Goal: Use online tool/utility: Use online tool/utility

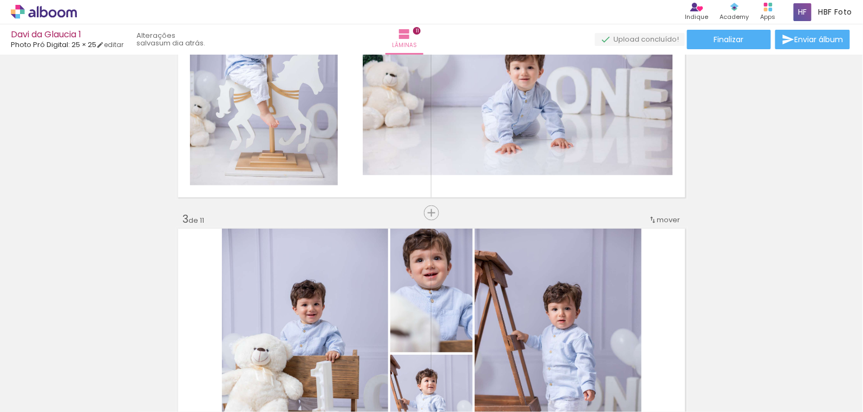
scroll to position [443, 0]
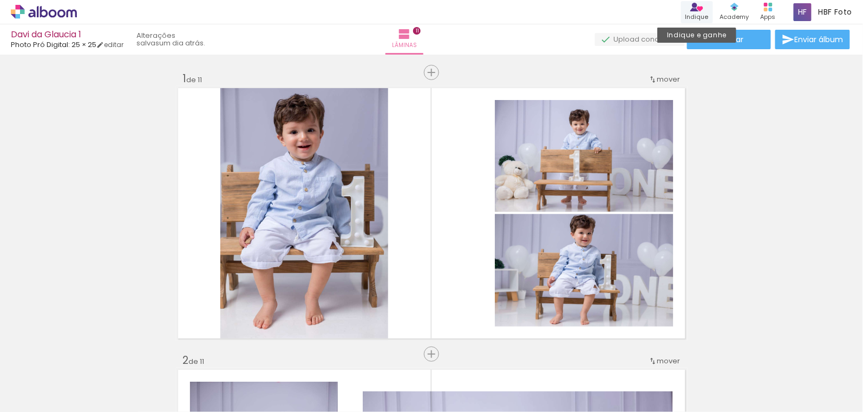
scroll to position [0, 1273]
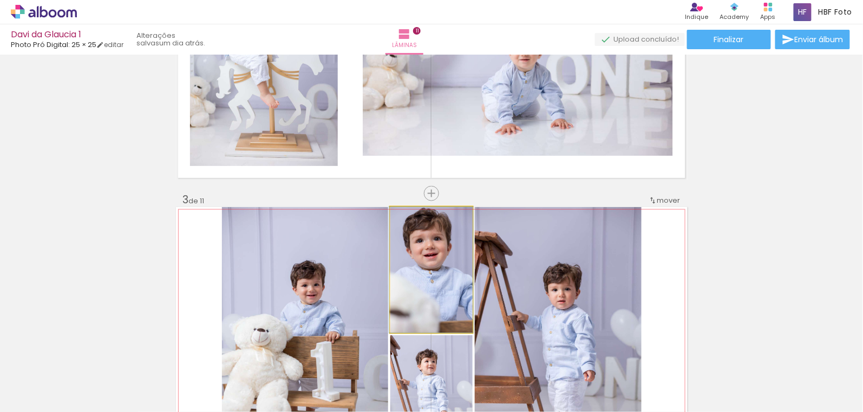
click at [441, 281] on quentale-photo at bounding box center [431, 270] width 82 height 126
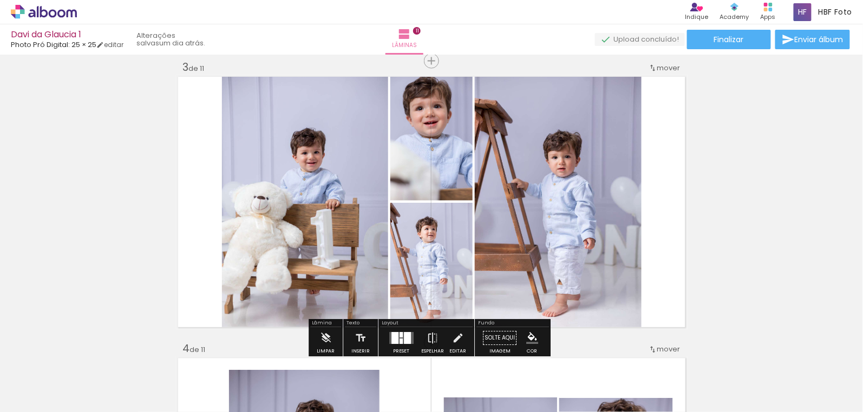
scroll to position [590, 0]
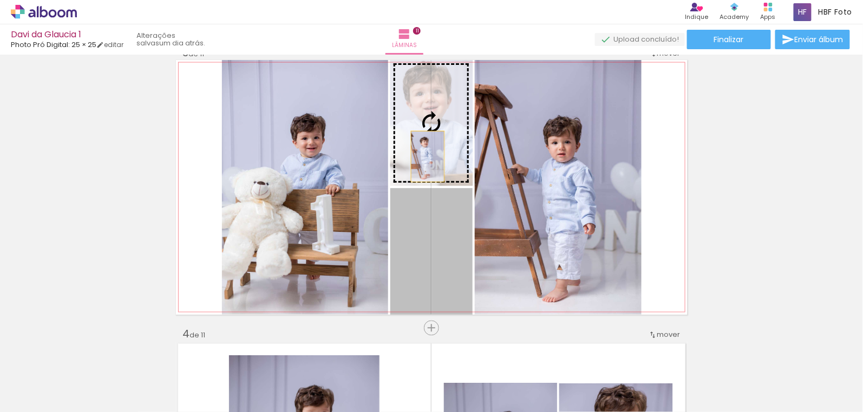
drag, startPoint x: 432, startPoint y: 233, endPoint x: 431, endPoint y: 136, distance: 97.4
click at [0, 0] on slot at bounding box center [0, 0] width 0 height 0
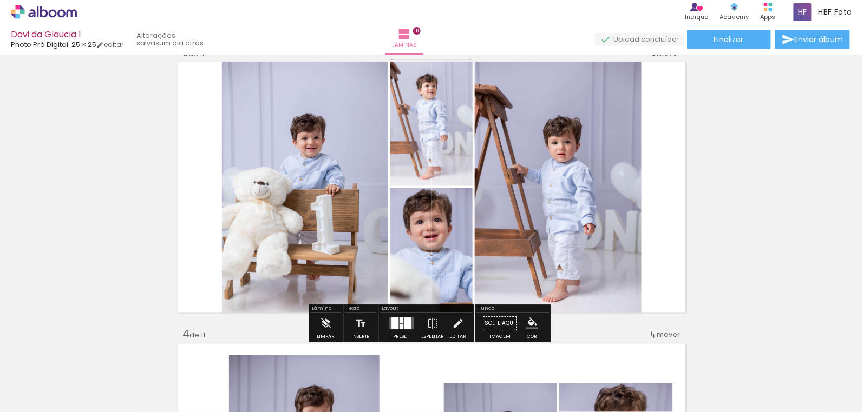
click at [404, 163] on quentale-photo at bounding box center [431, 123] width 82 height 126
click at [422, 160] on quentale-photo at bounding box center [431, 123] width 82 height 126
click at [421, 149] on quentale-photo at bounding box center [431, 123] width 82 height 126
click at [422, 151] on quentale-photo at bounding box center [431, 123] width 82 height 126
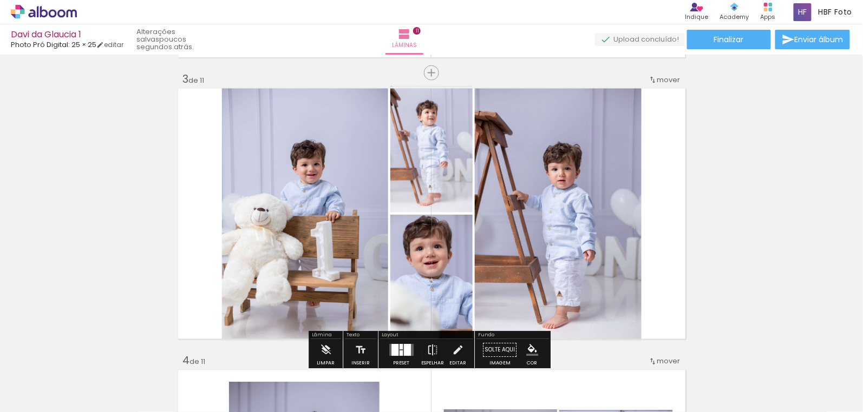
scroll to position [541, 0]
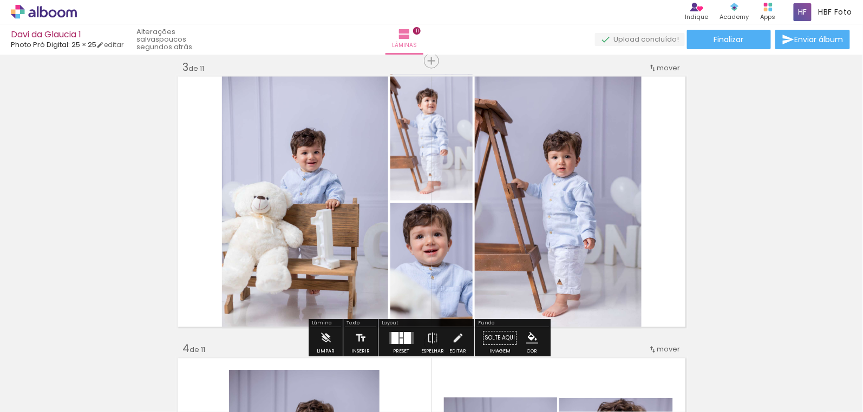
scroll to position [590, 0]
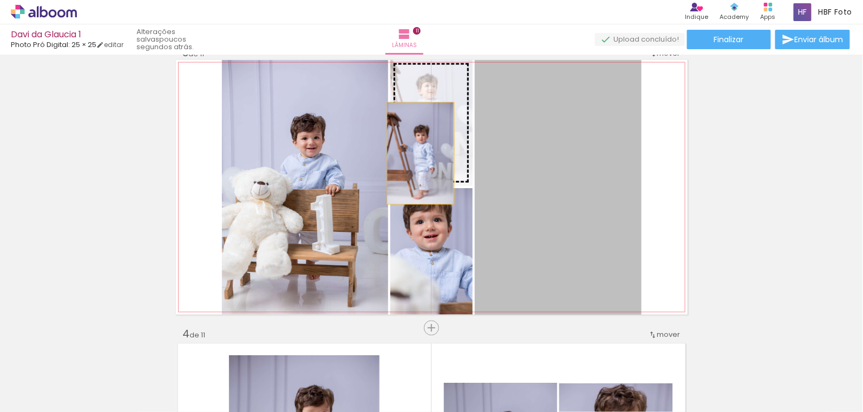
drag, startPoint x: 561, startPoint y: 212, endPoint x: 417, endPoint y: 153, distance: 155.4
click at [0, 0] on slot at bounding box center [0, 0] width 0 height 0
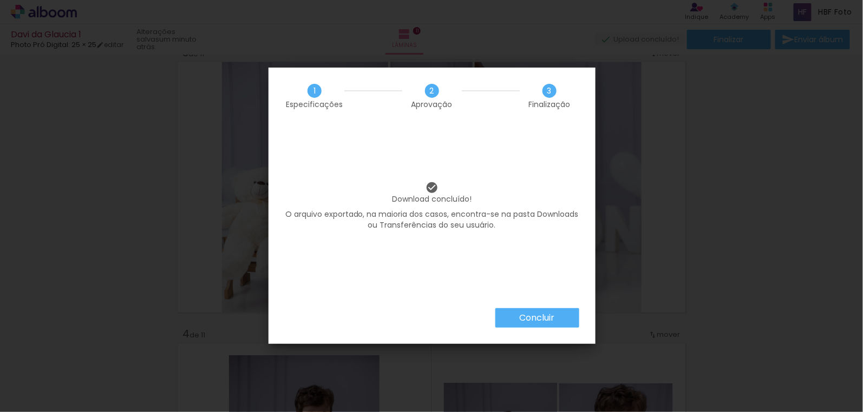
scroll to position [0, 1273]
